Goal: Check status: Check status

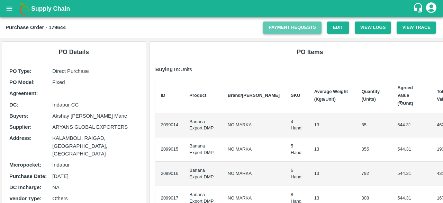
click at [295, 27] on link "Payment Requests" at bounding box center [292, 27] width 59 height 12
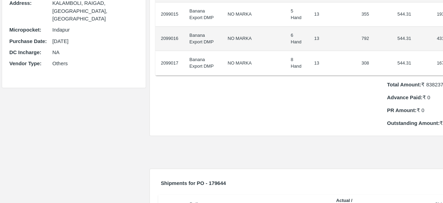
scroll to position [134, 0]
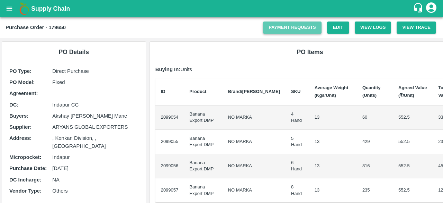
click at [309, 26] on link "Payment Requests" at bounding box center [292, 27] width 59 height 12
